Goal: Find specific page/section: Find specific page/section

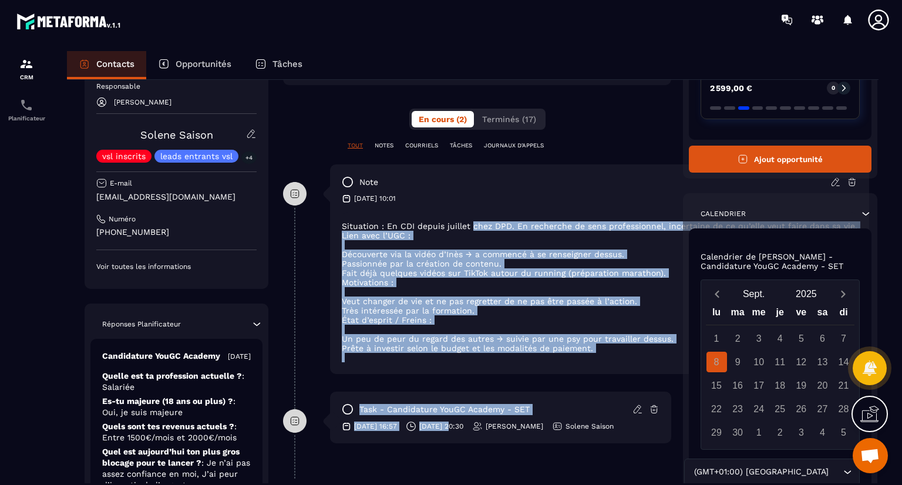
scroll to position [289, 0]
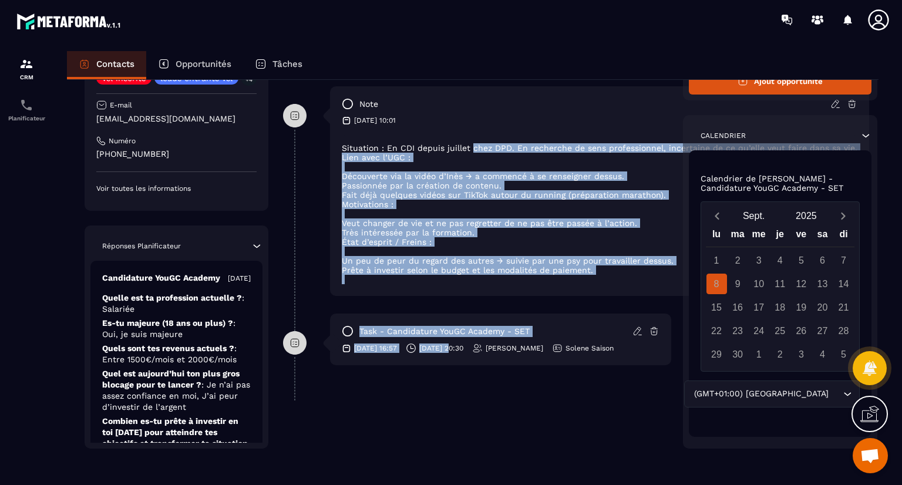
drag, startPoint x: 469, startPoint y: 444, endPoint x: 465, endPoint y: 497, distance: 52.4
click at [465, 484] on html "CRM Planificateur Contacts Opportunités Tâches Revenir aux contacts Responsable…" at bounding box center [451, 242] width 902 height 485
click at [459, 448] on div "Revenir aux contacts Responsable [PERSON_NAME] Solene Saison vsl inscrits leads…" at bounding box center [472, 136] width 811 height 693
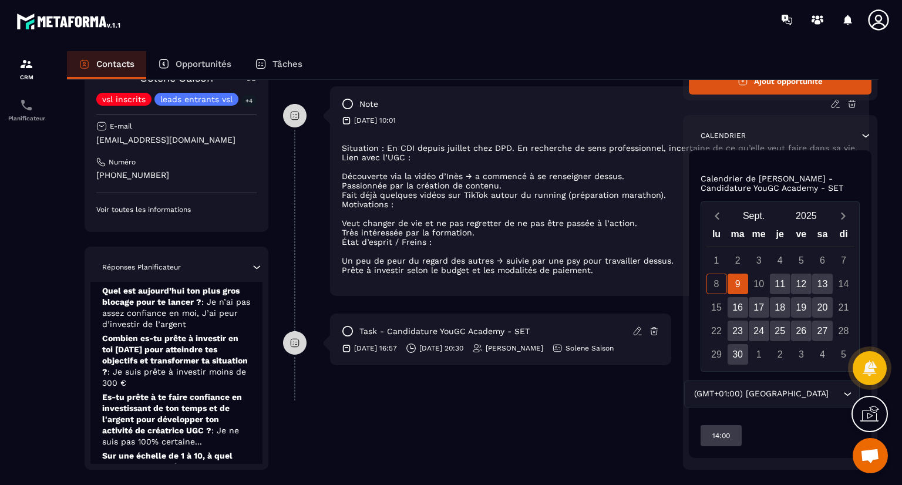
scroll to position [0, 0]
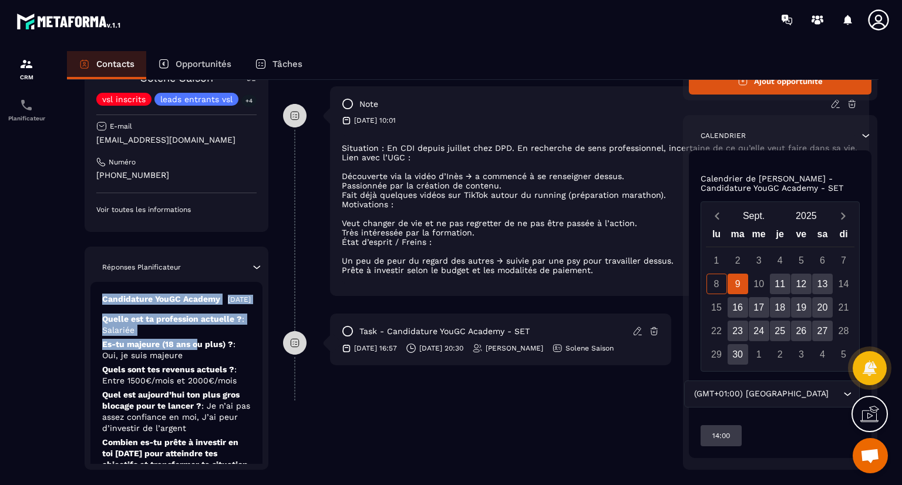
drag, startPoint x: 196, startPoint y: 355, endPoint x: 216, endPoint y: 268, distance: 89.2
click at [216, 268] on div "Réponses Planificateur Candidature YouGC Academy [DATE] Quelle est ta professio…" at bounding box center [177, 358] width 184 height 223
click at [188, 305] on p "Candidature YouGC Academy" at bounding box center [161, 299] width 118 height 11
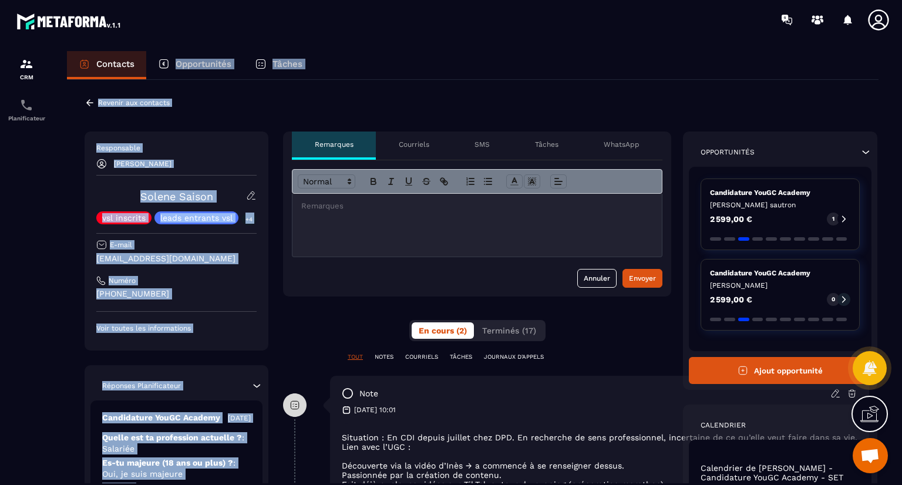
drag, startPoint x: 137, startPoint y: 376, endPoint x: 142, endPoint y: 53, distance: 323.0
click at [142, 53] on div "Contacts Opportunités Tâches Revenir aux contacts Responsable [PERSON_NAME] Sol…" at bounding box center [472, 279] width 835 height 456
click at [94, 99] on icon at bounding box center [90, 102] width 11 height 11
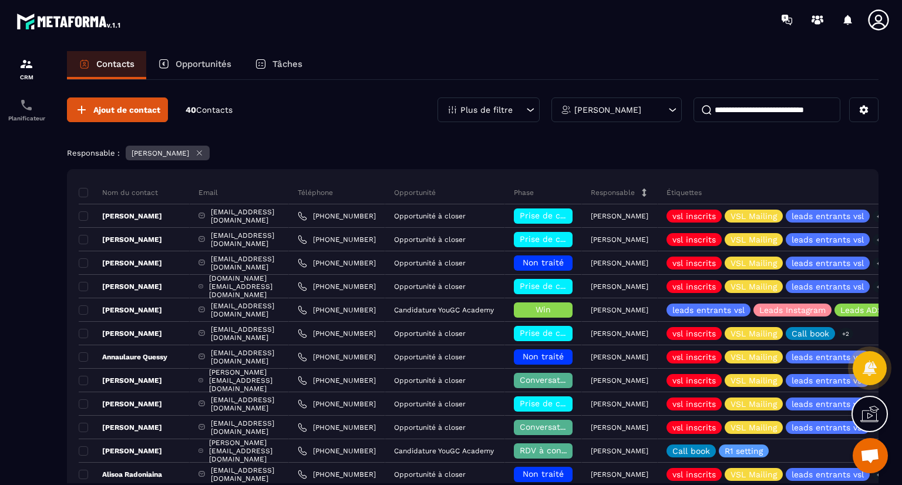
click at [728, 107] on input at bounding box center [766, 109] width 147 height 25
paste input "**********"
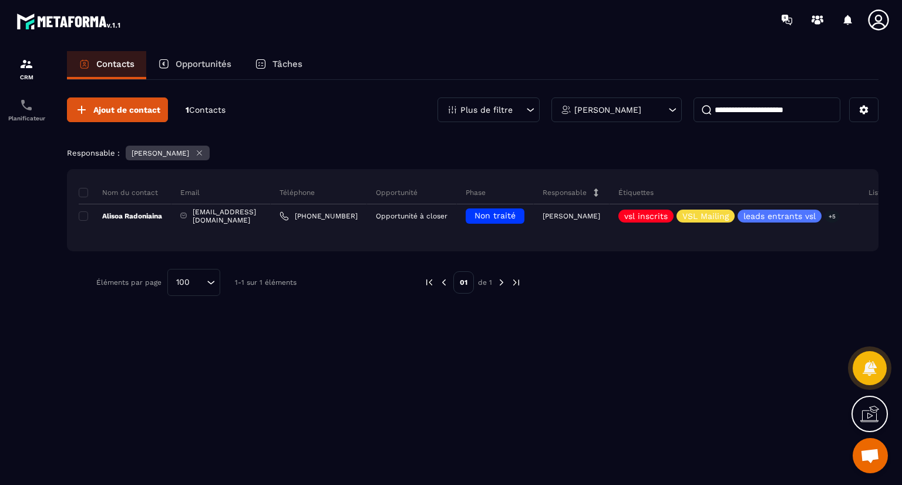
type input "**********"
